Goal: Transaction & Acquisition: Purchase product/service

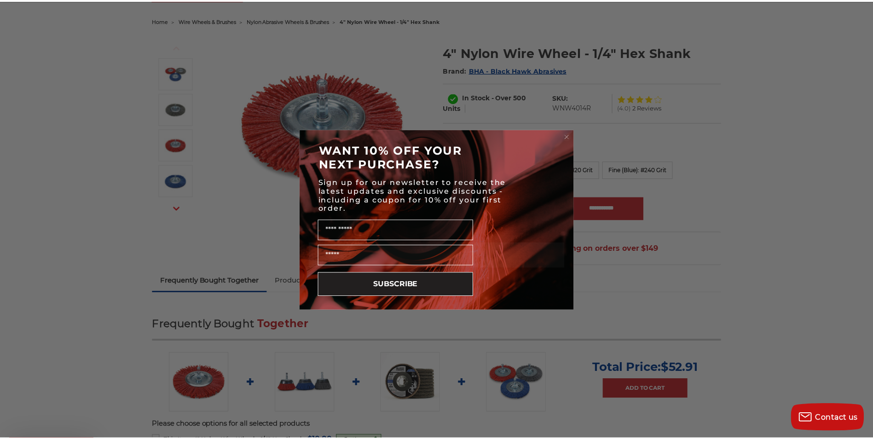
scroll to position [92, 0]
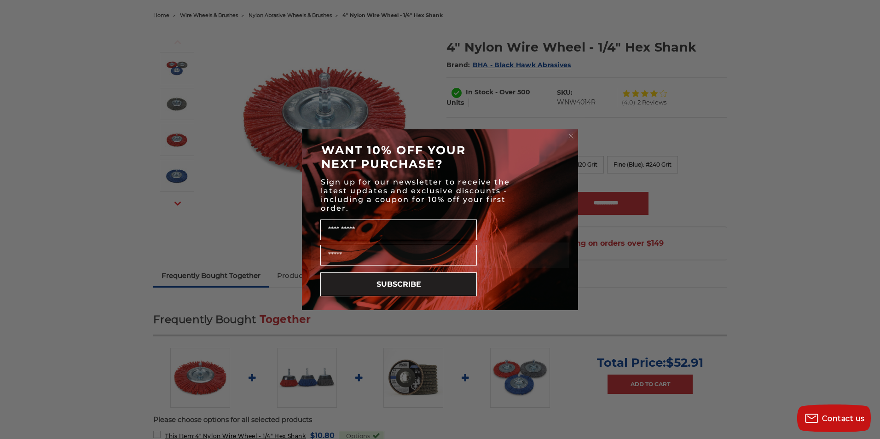
click at [569, 137] on circle "Close dialog" at bounding box center [571, 136] width 9 height 9
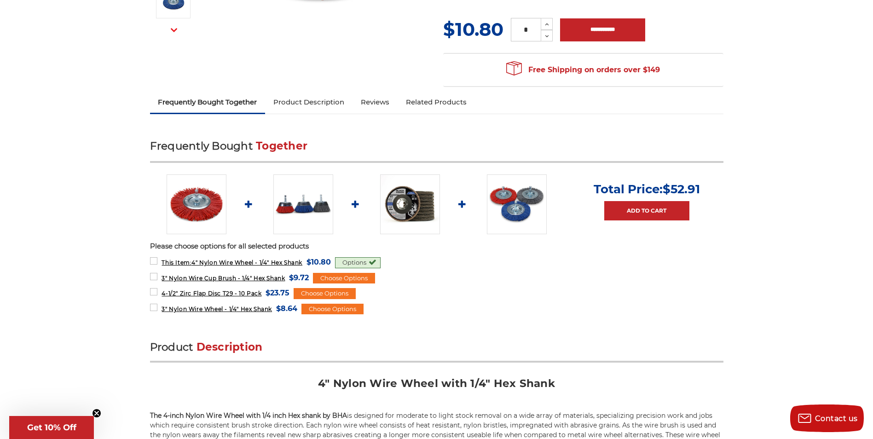
scroll to position [276, 0]
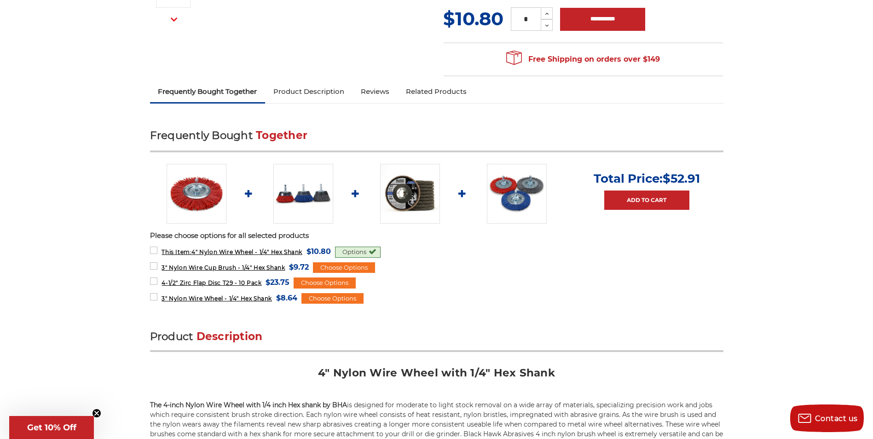
click at [299, 201] on img at bounding box center [303, 194] width 60 height 60
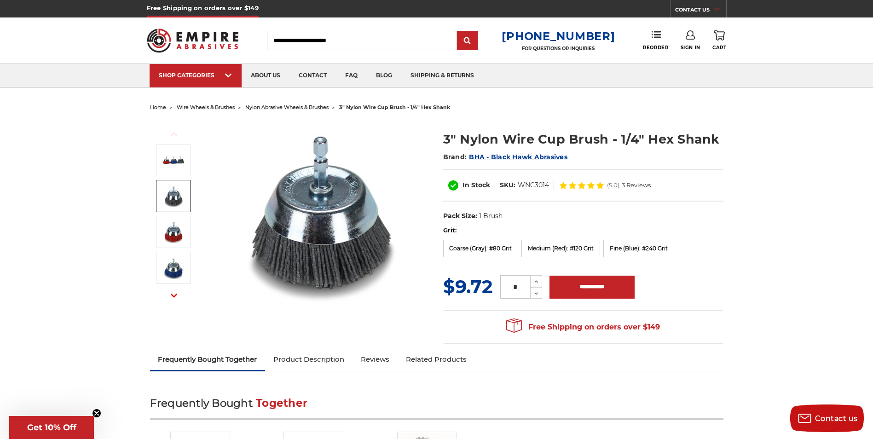
click at [183, 200] on img at bounding box center [173, 196] width 23 height 23
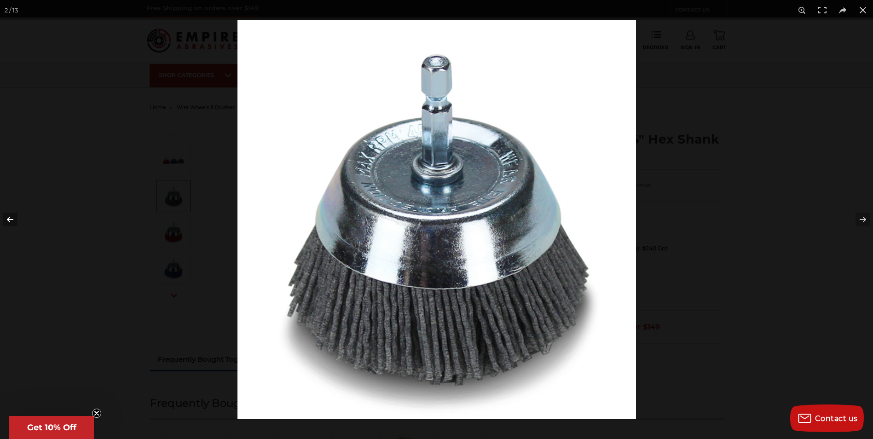
click at [6, 219] on button at bounding box center [16, 220] width 32 height 46
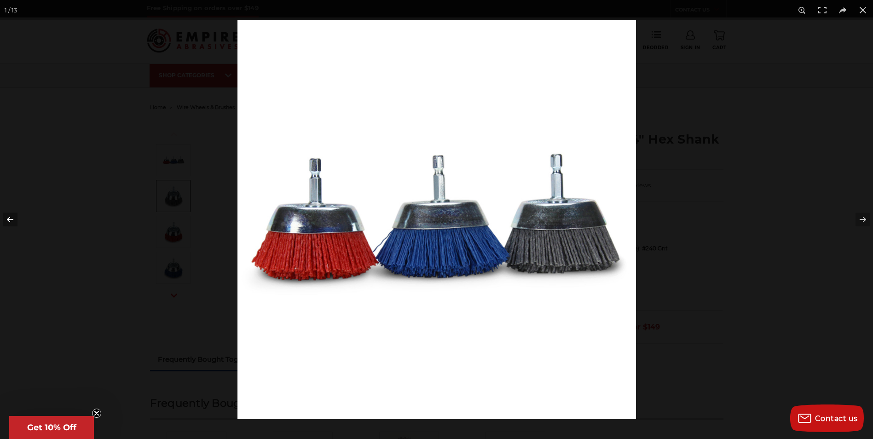
click at [6, 219] on button at bounding box center [16, 220] width 32 height 46
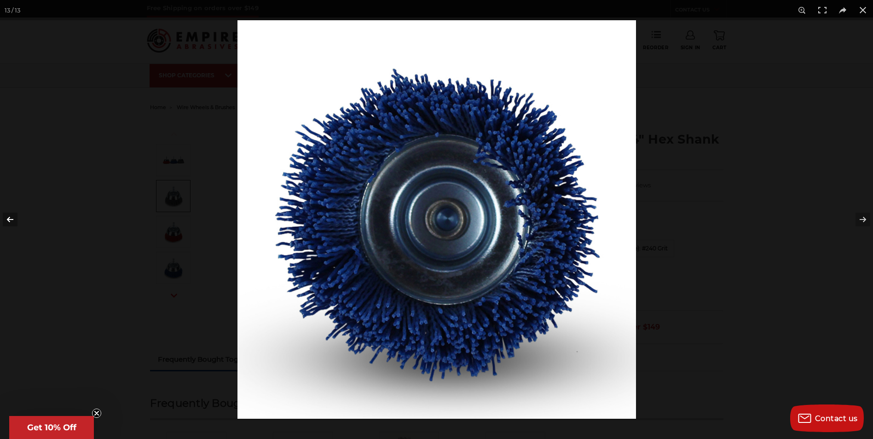
click at [6, 219] on button at bounding box center [16, 220] width 32 height 46
